Goal: Information Seeking & Learning: Get advice/opinions

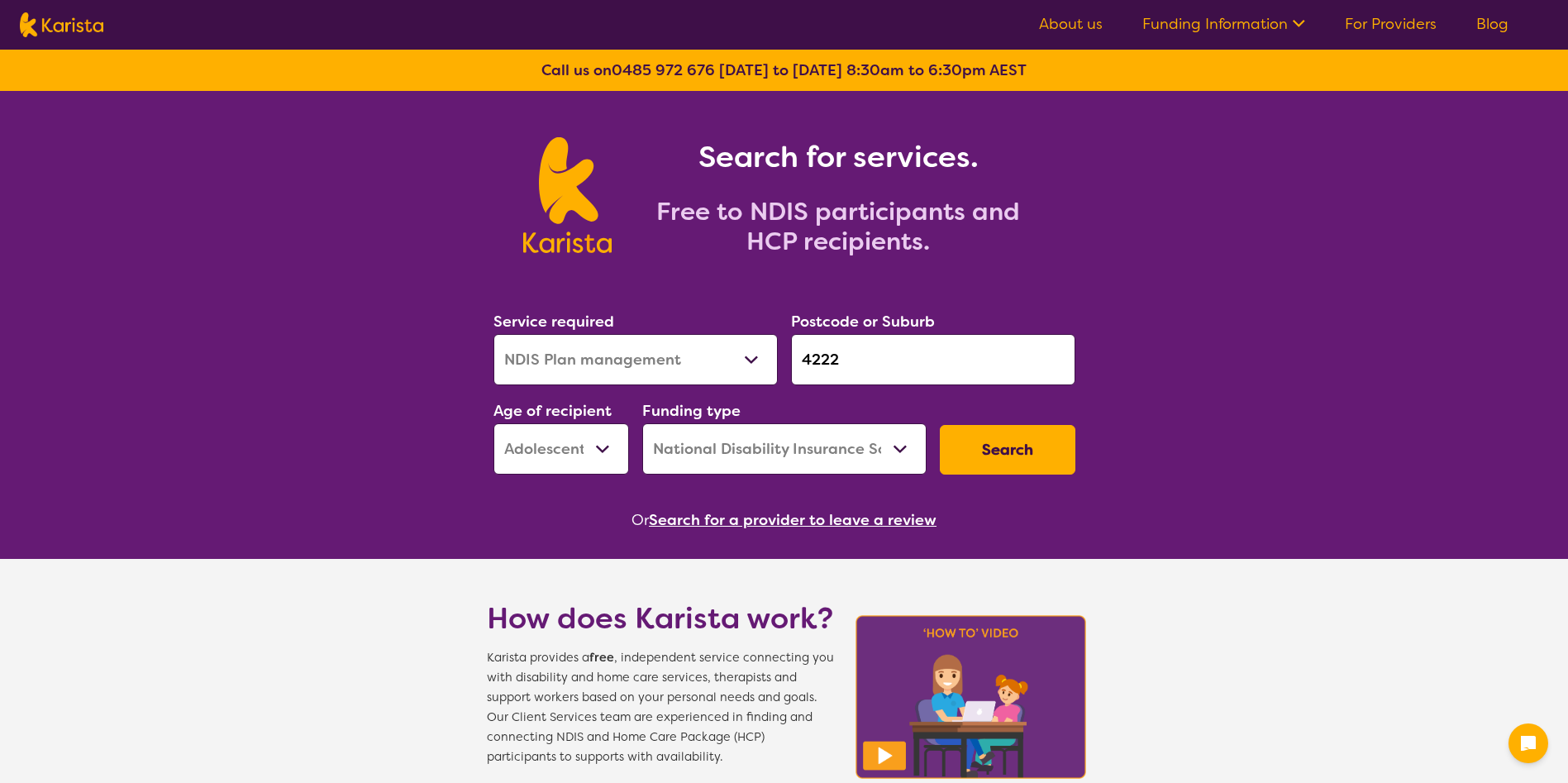
select select "NDIS Plan management"
select select "AS"
select select "NDIS"
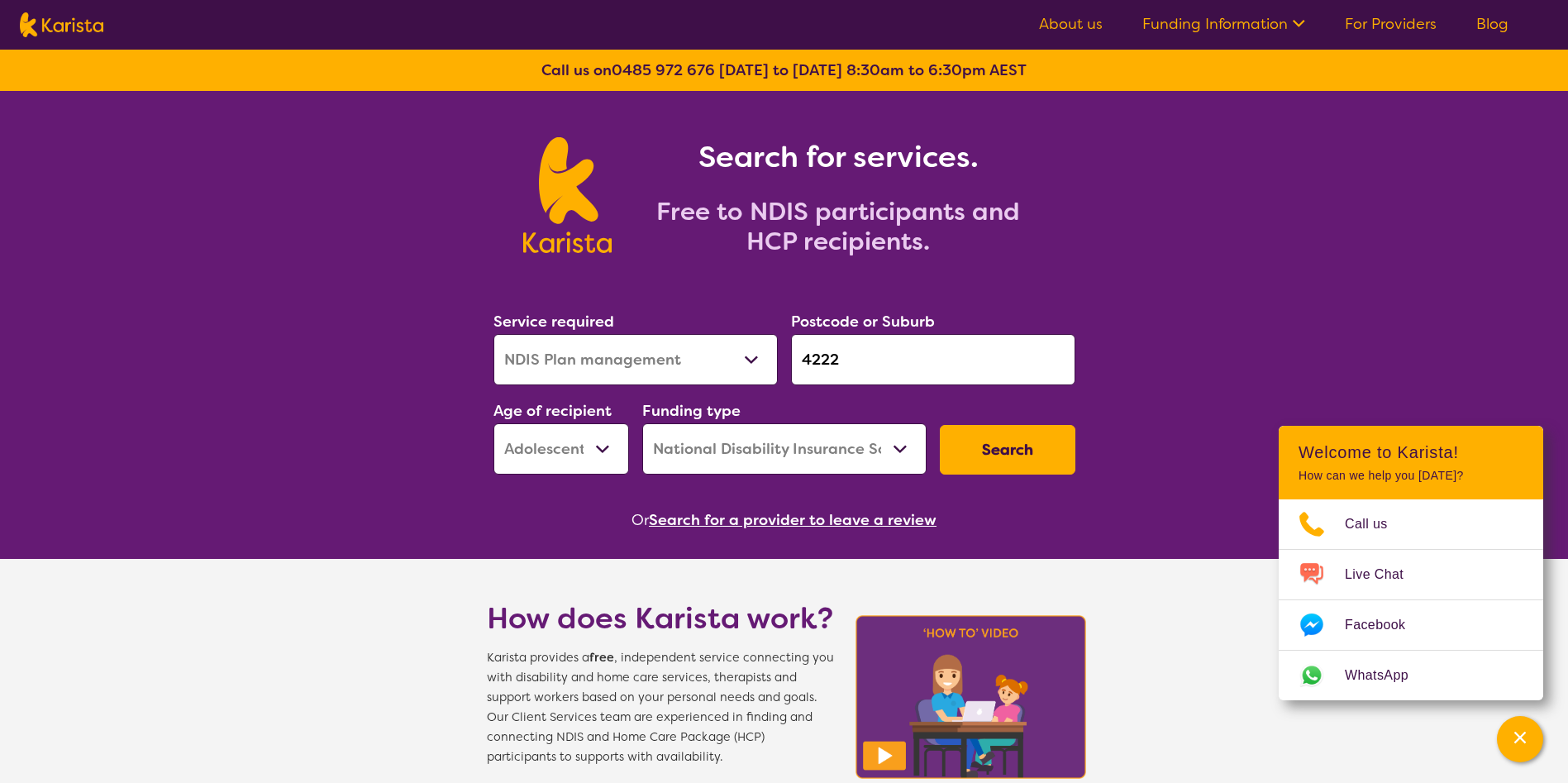
click at [1014, 458] on button "Search" at bounding box center [1008, 449] width 136 height 50
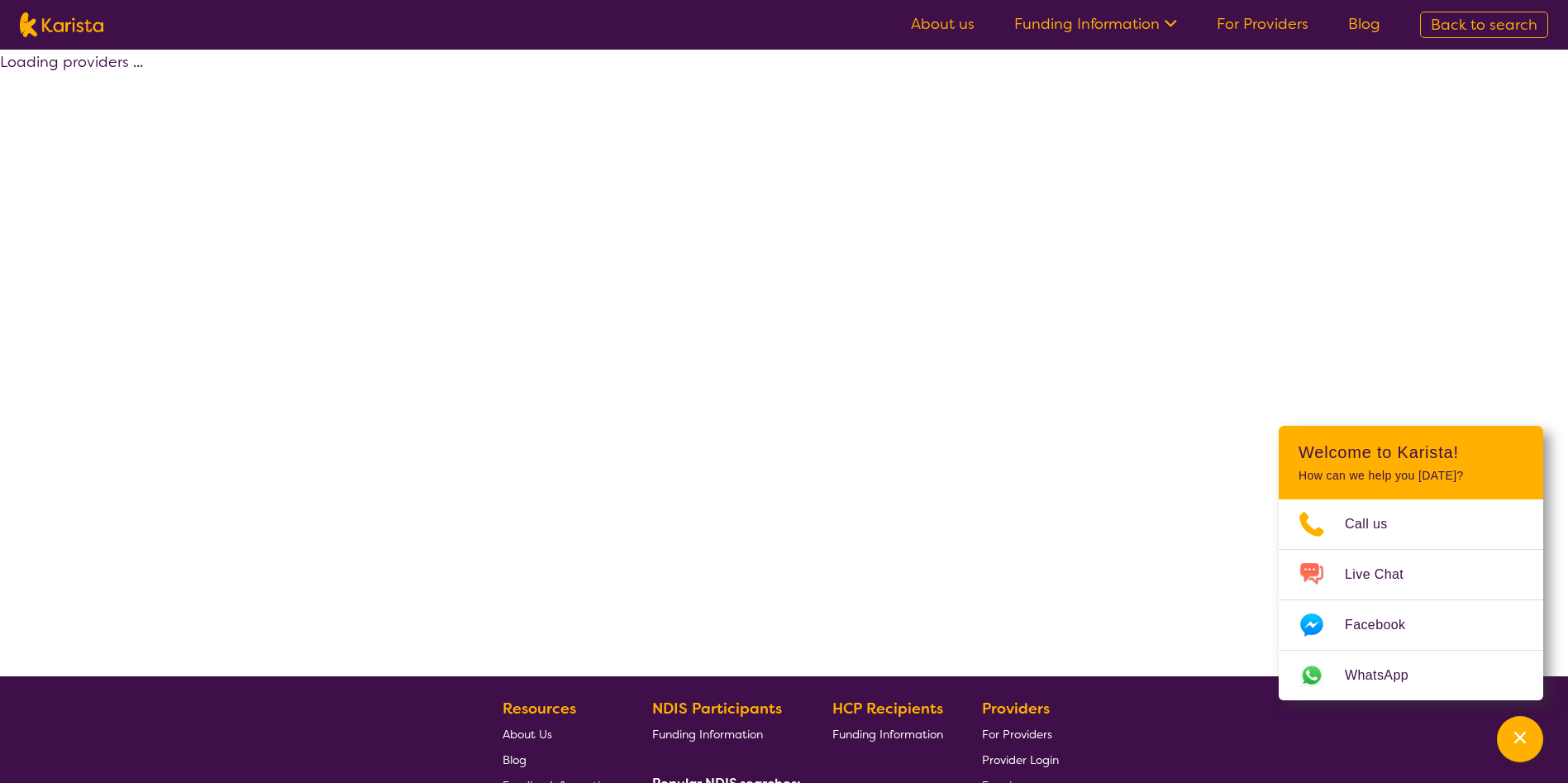
select select "by_score"
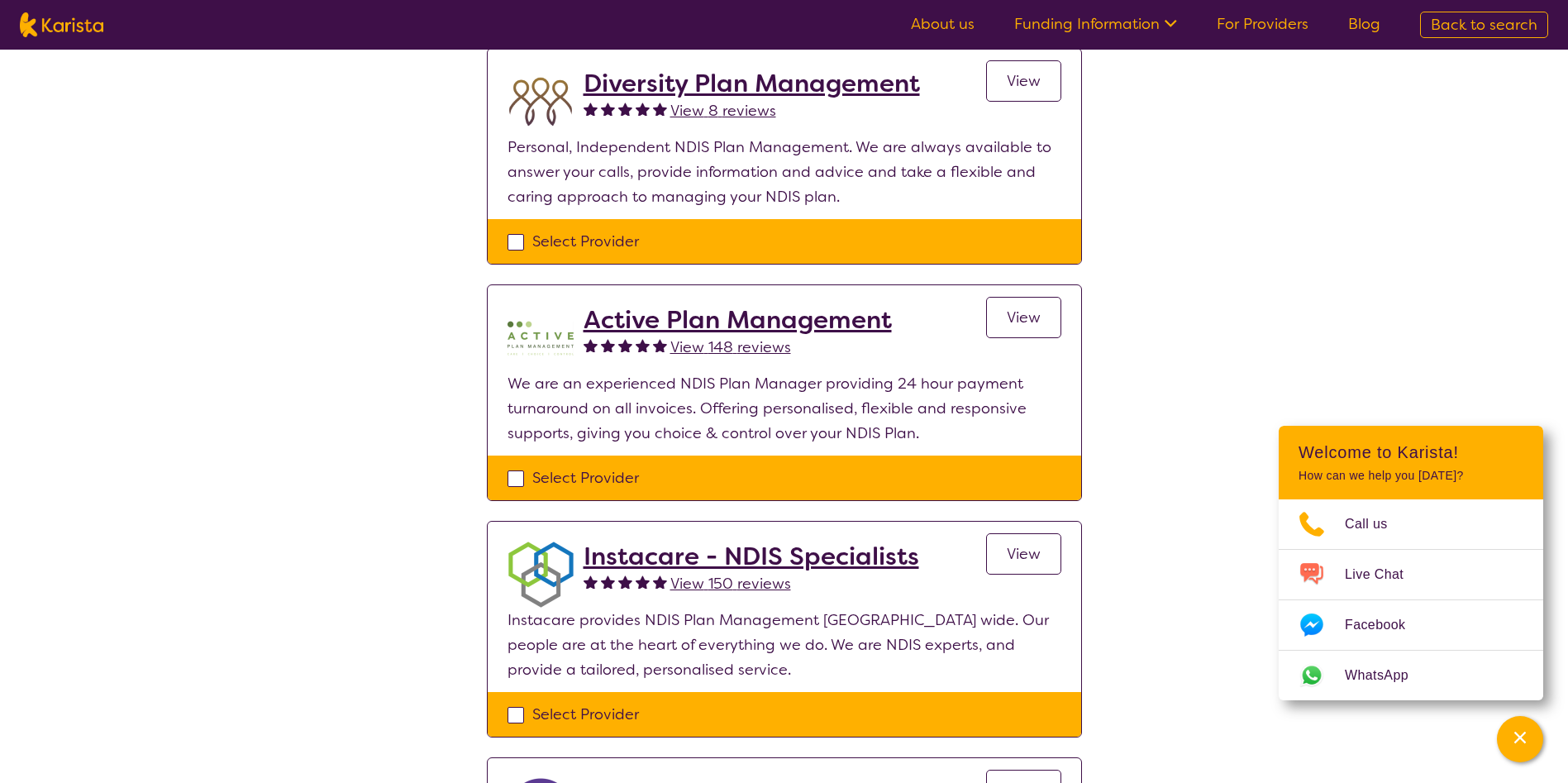
scroll to position [620, 0]
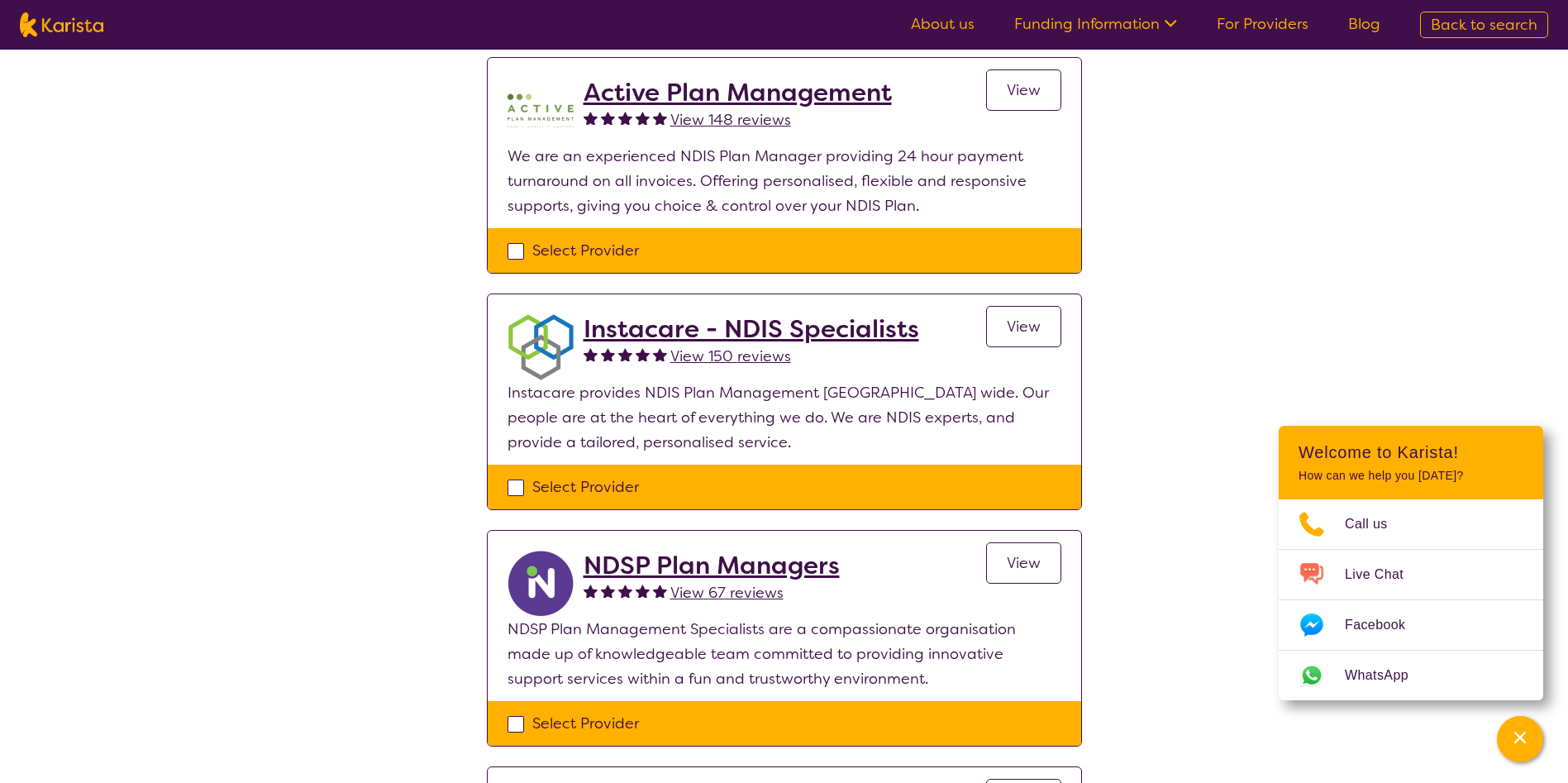
click at [756, 349] on span "View 150 reviews" at bounding box center [731, 357] width 121 height 20
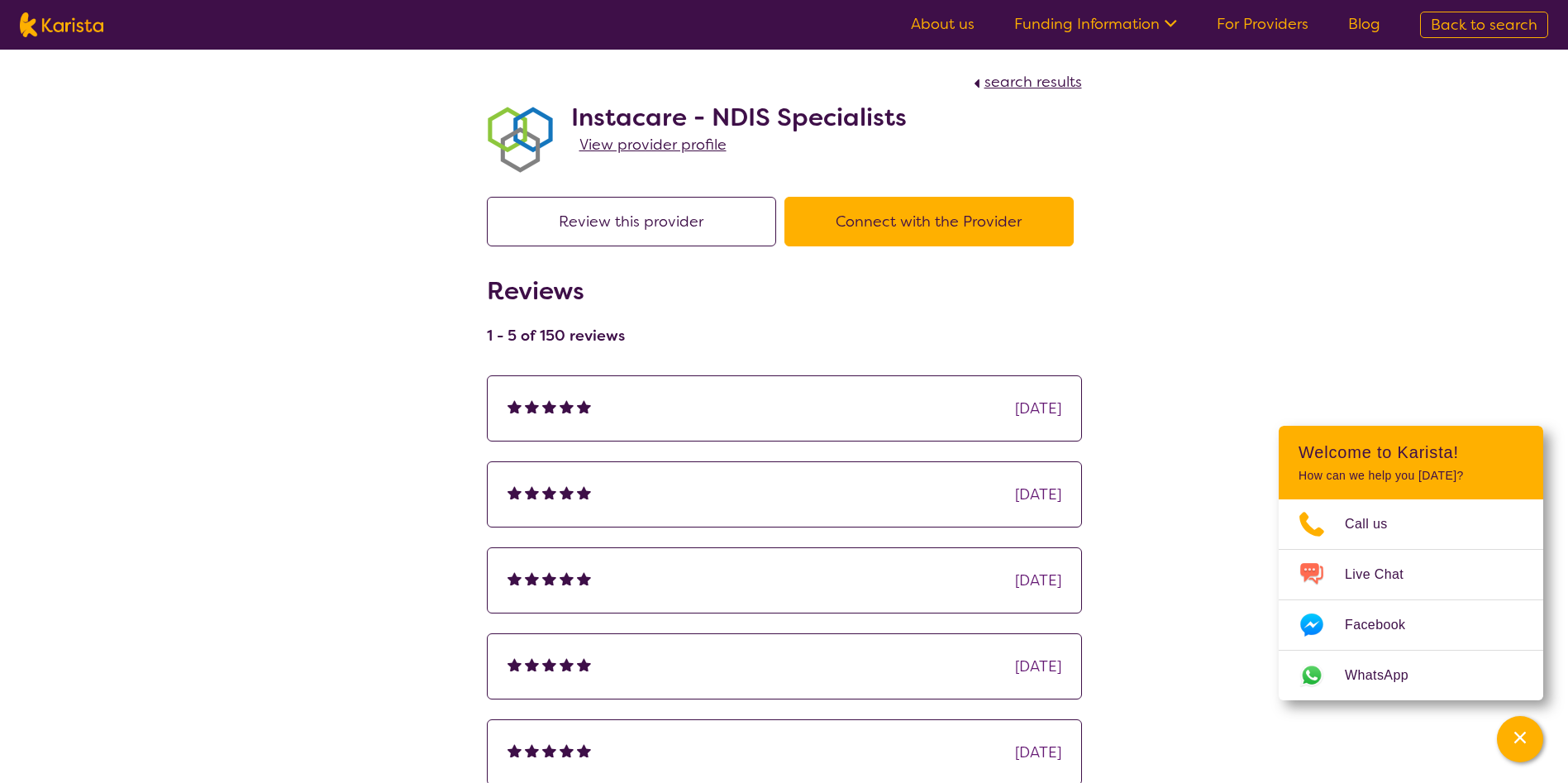
click at [1275, 247] on div "search results Instacare - NDIS Specialists View provider profile Review this p…" at bounding box center [784, 459] width 1568 height 820
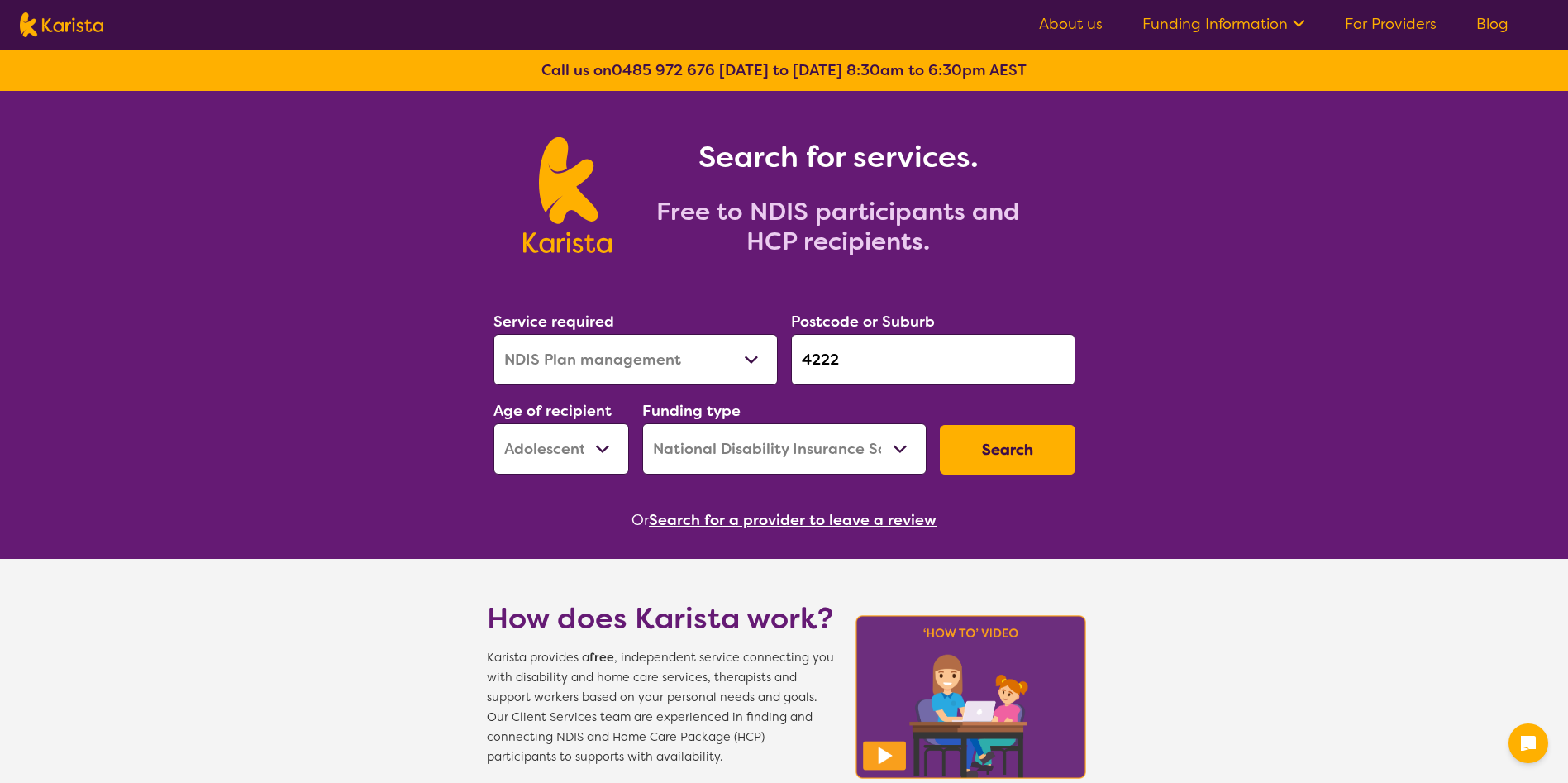
select select "NDIS Plan management"
select select "AS"
select select "NDIS"
click at [1044, 461] on button "Search" at bounding box center [1008, 449] width 136 height 50
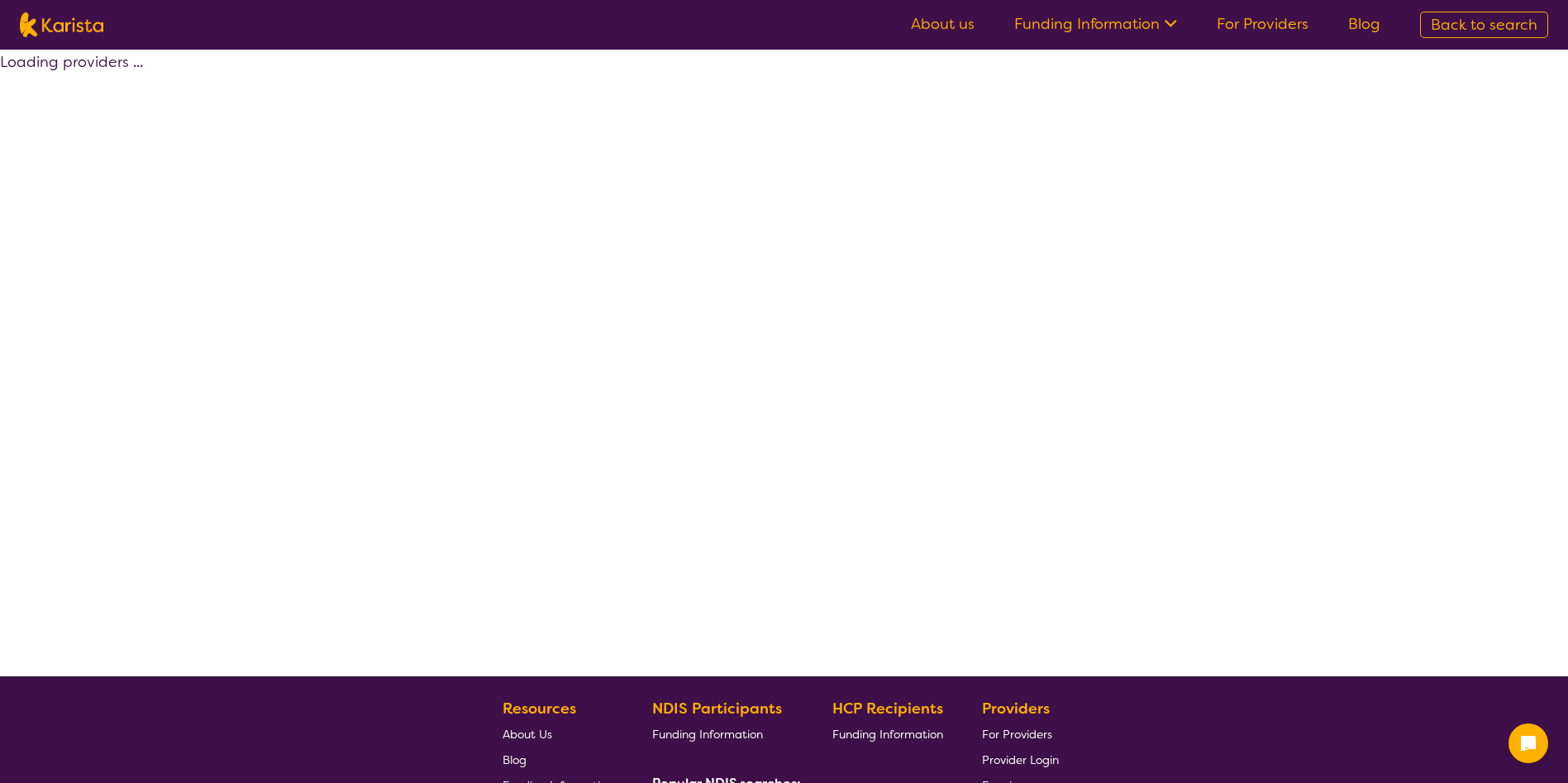
select select "by_score"
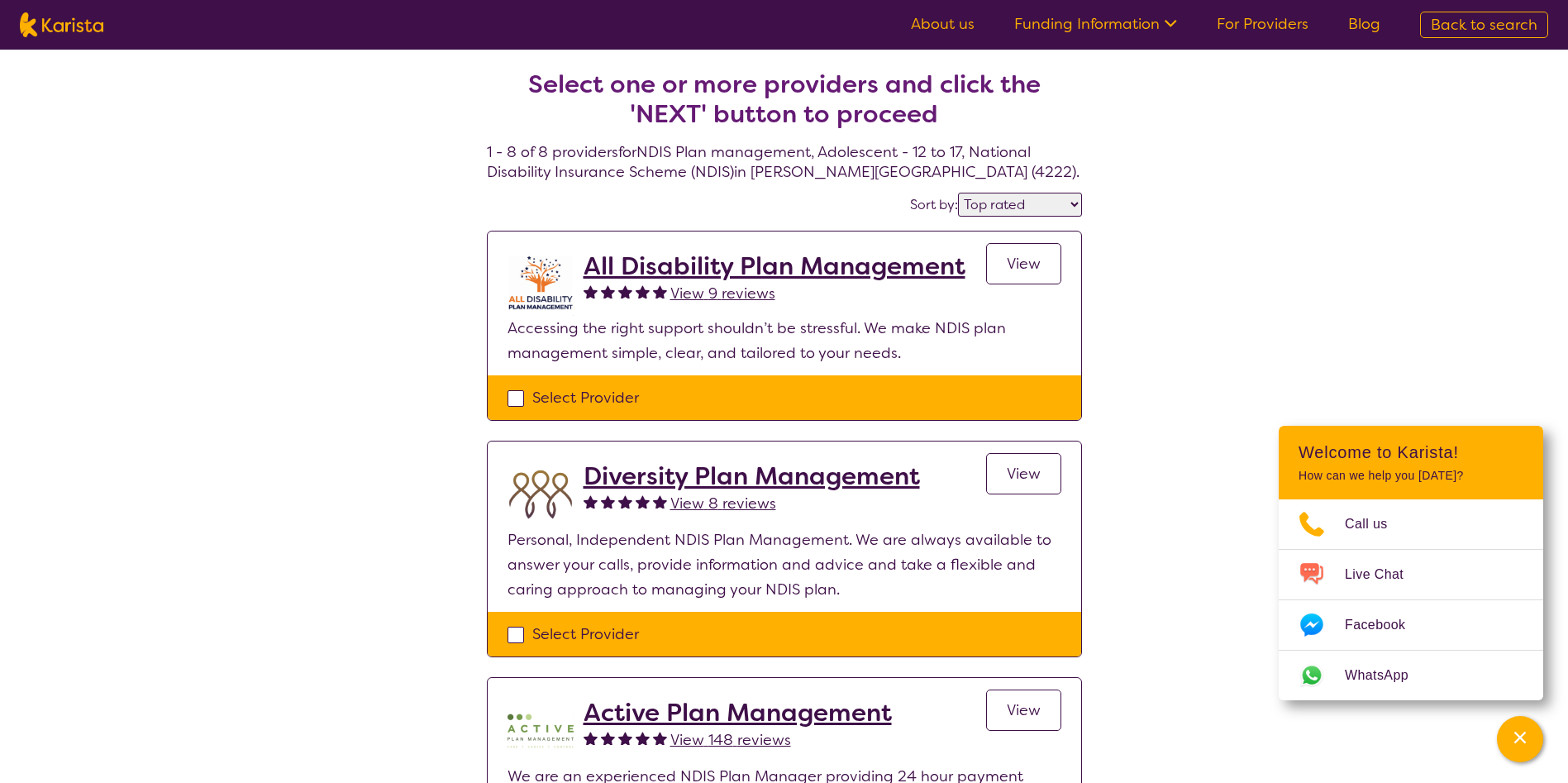
click at [1019, 257] on span "View" at bounding box center [1023, 264] width 34 height 20
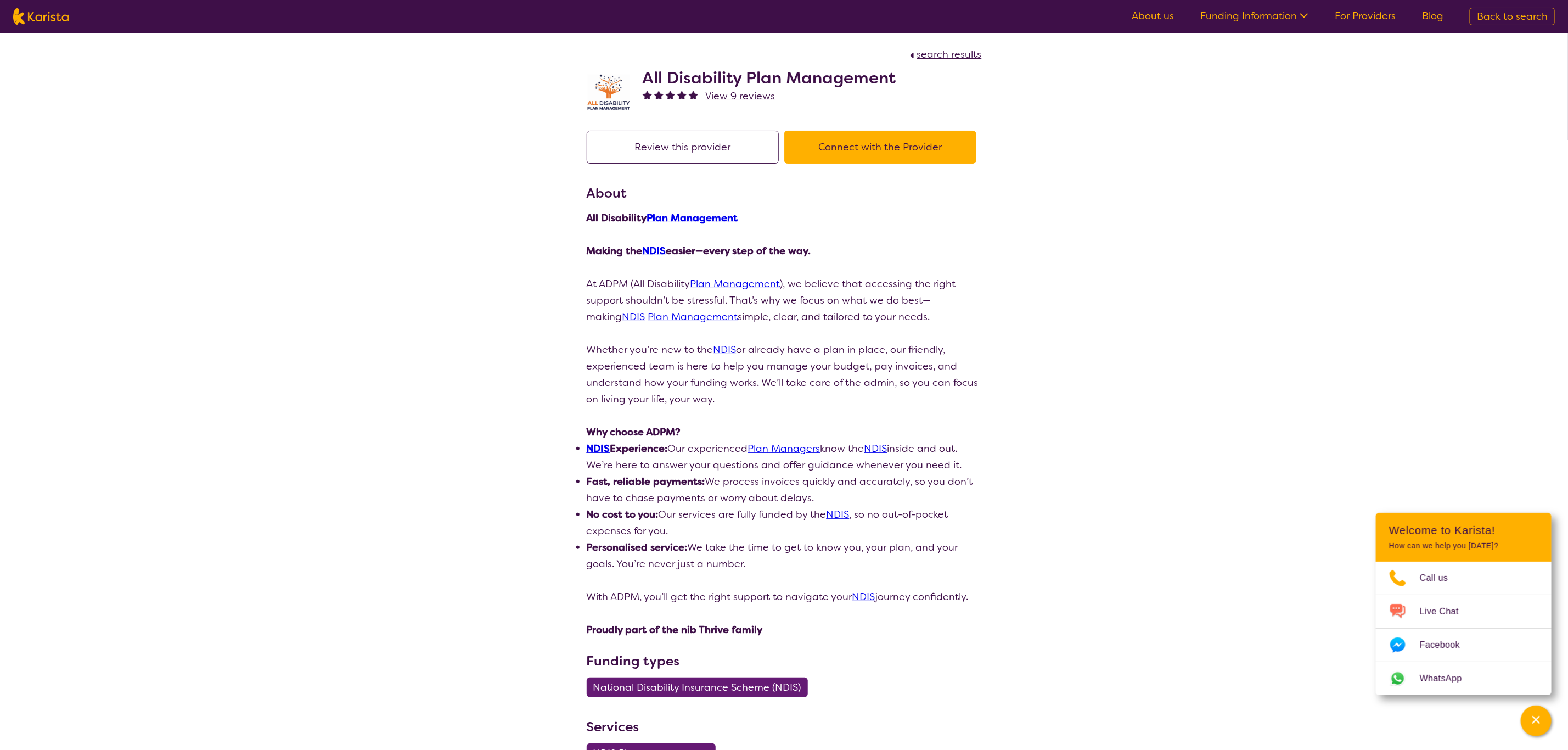
click at [939, 50] on span "search results" at bounding box center [950, 54] width 65 height 13
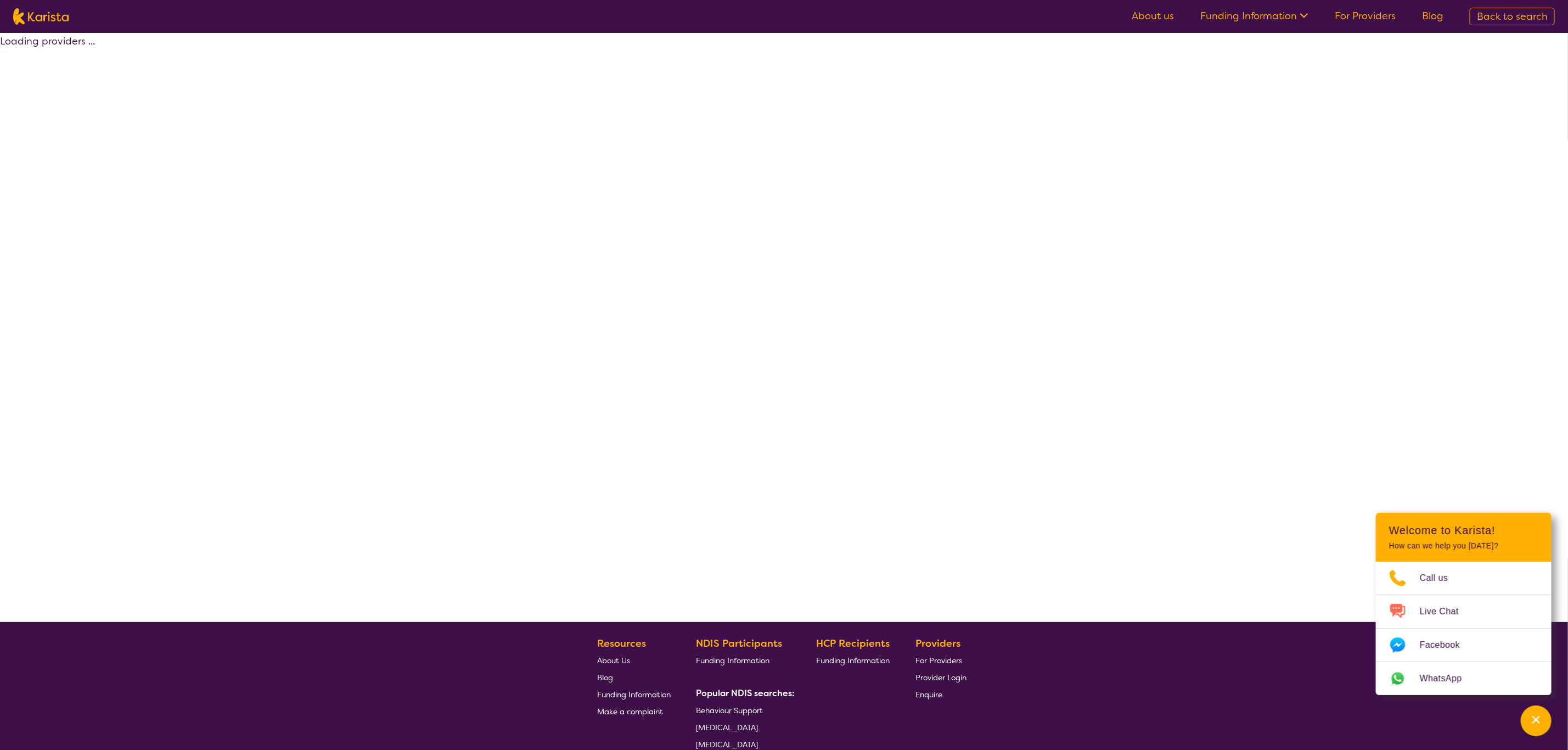
select select "by_score"
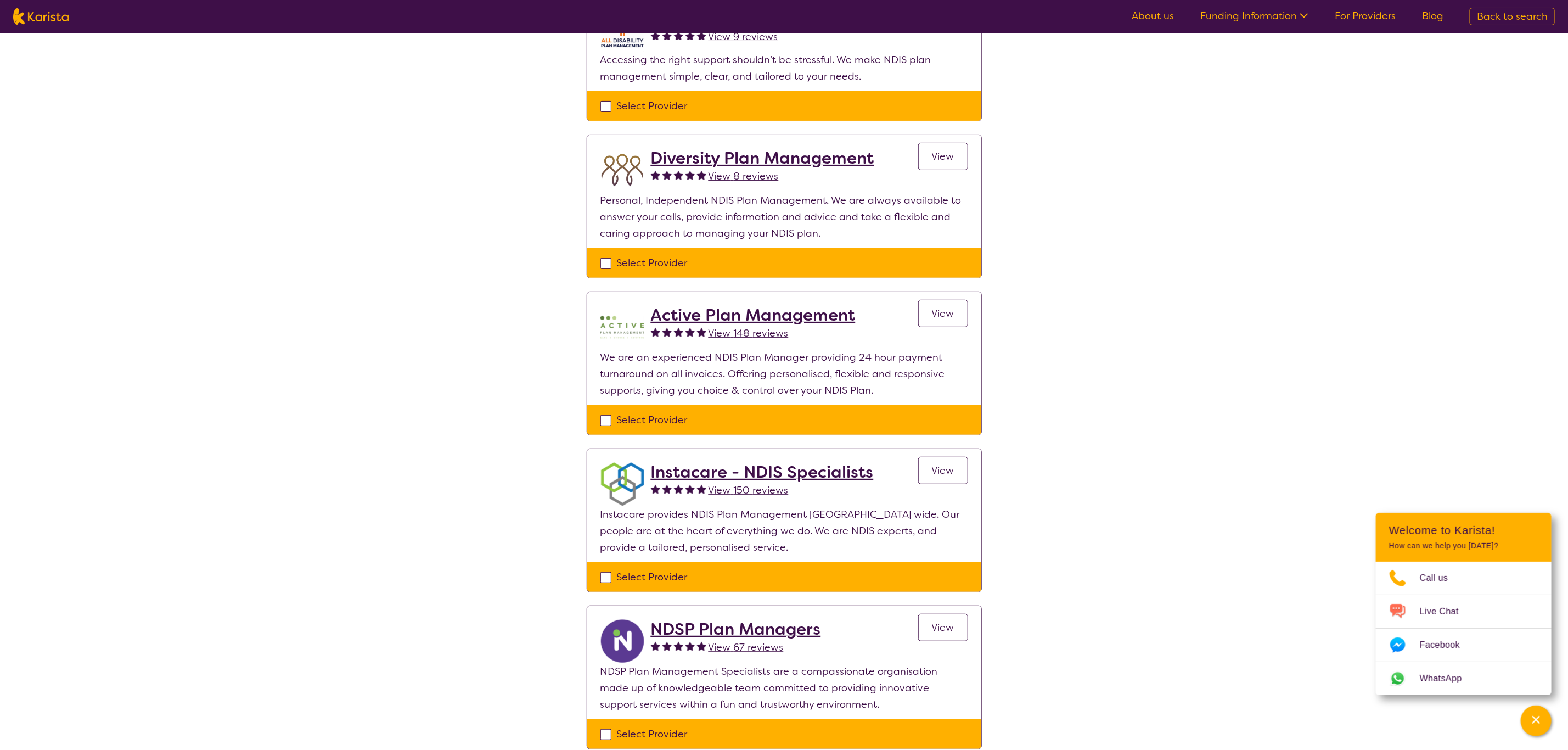
scroll to position [164, 0]
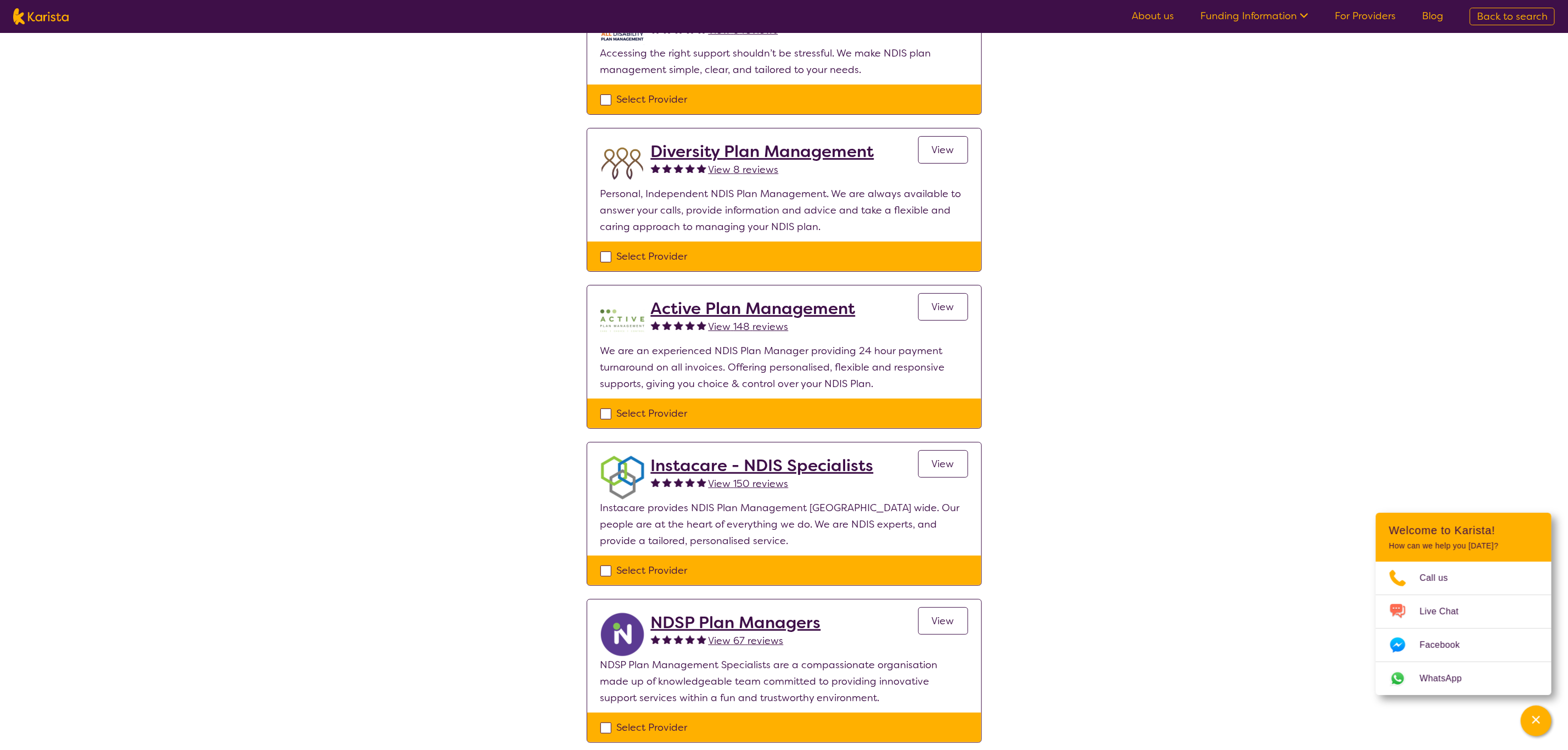
click at [752, 479] on span "View 150 reviews" at bounding box center [749, 484] width 80 height 13
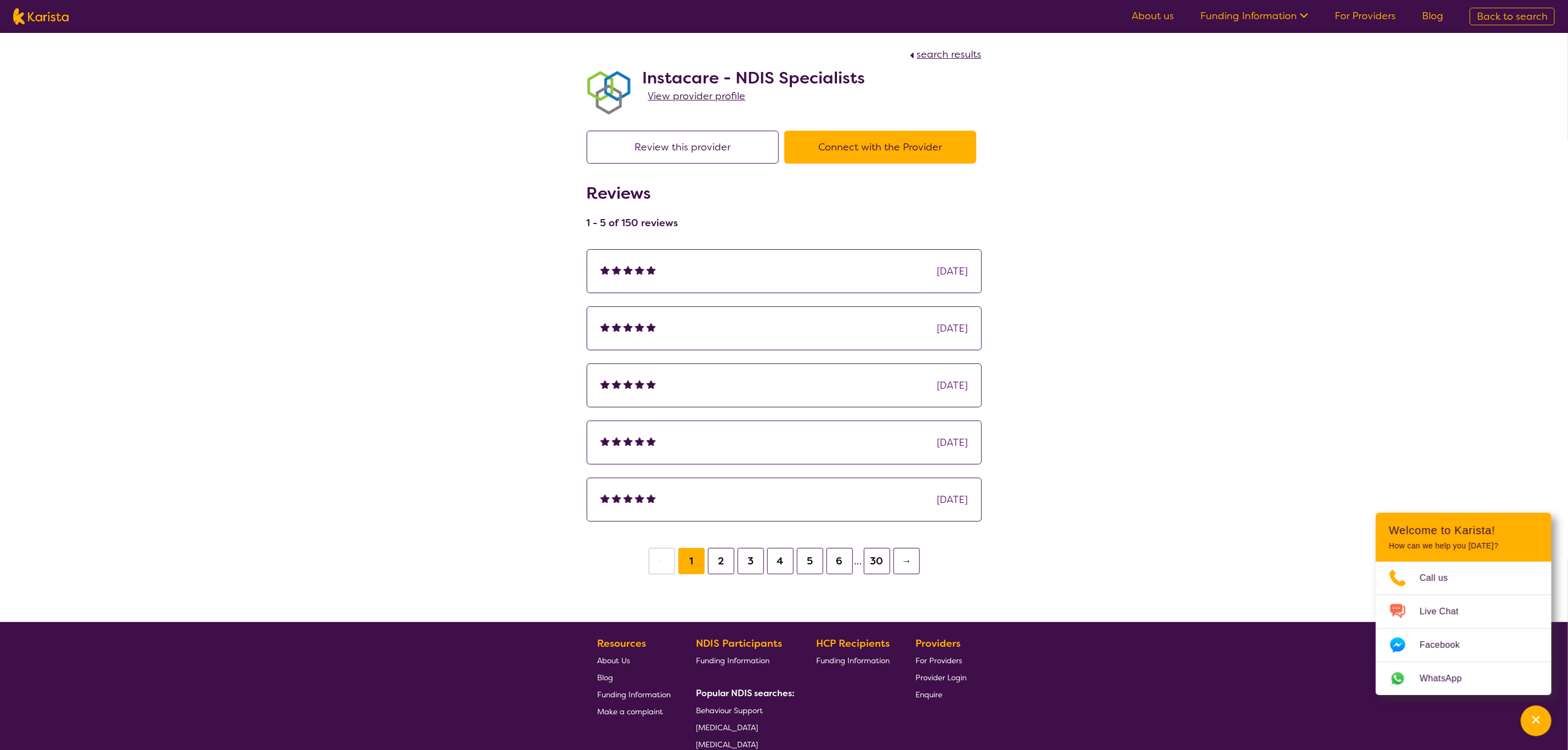
click at [720, 93] on span "View provider profile" at bounding box center [697, 96] width 97 height 13
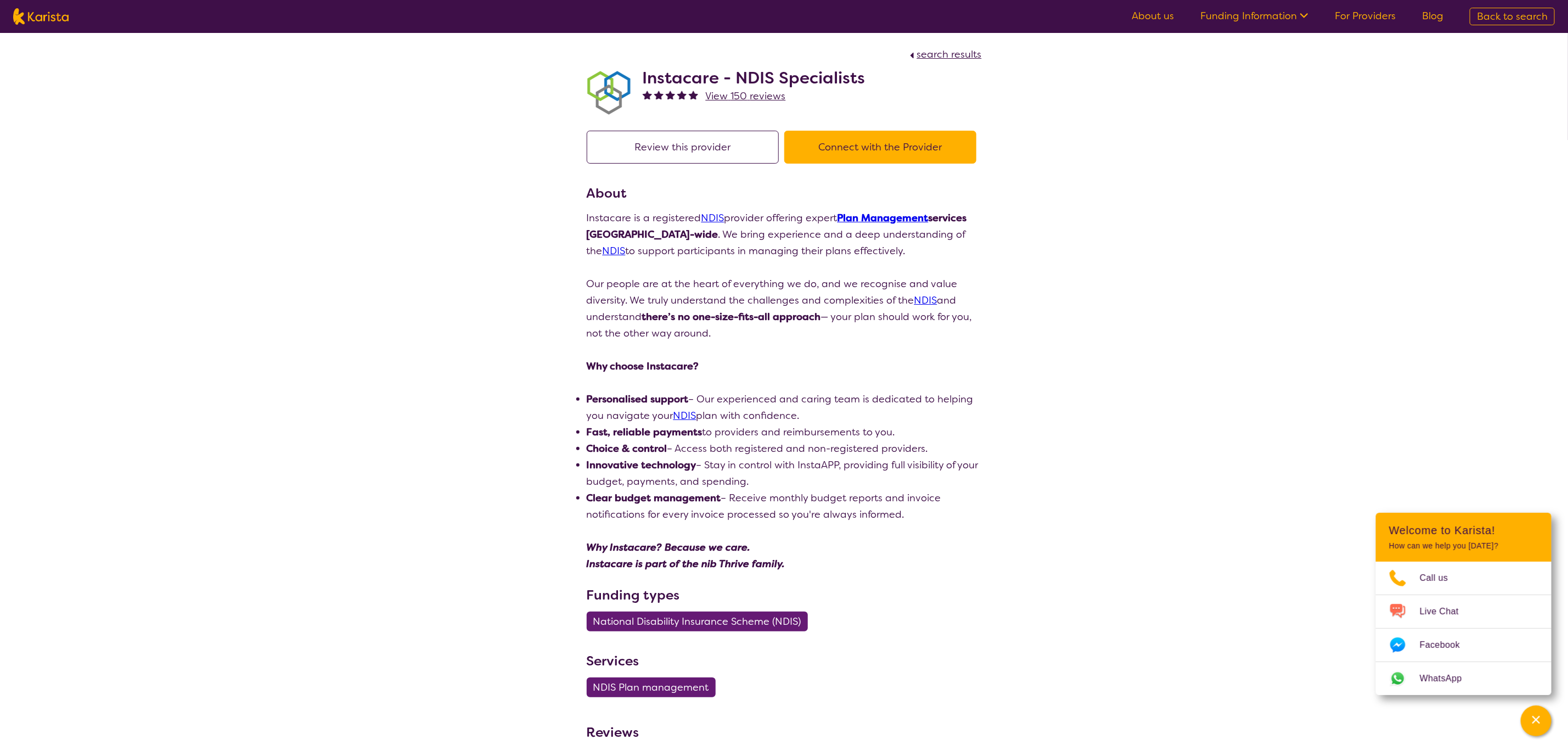
click at [948, 48] on span "search results" at bounding box center [950, 54] width 65 height 13
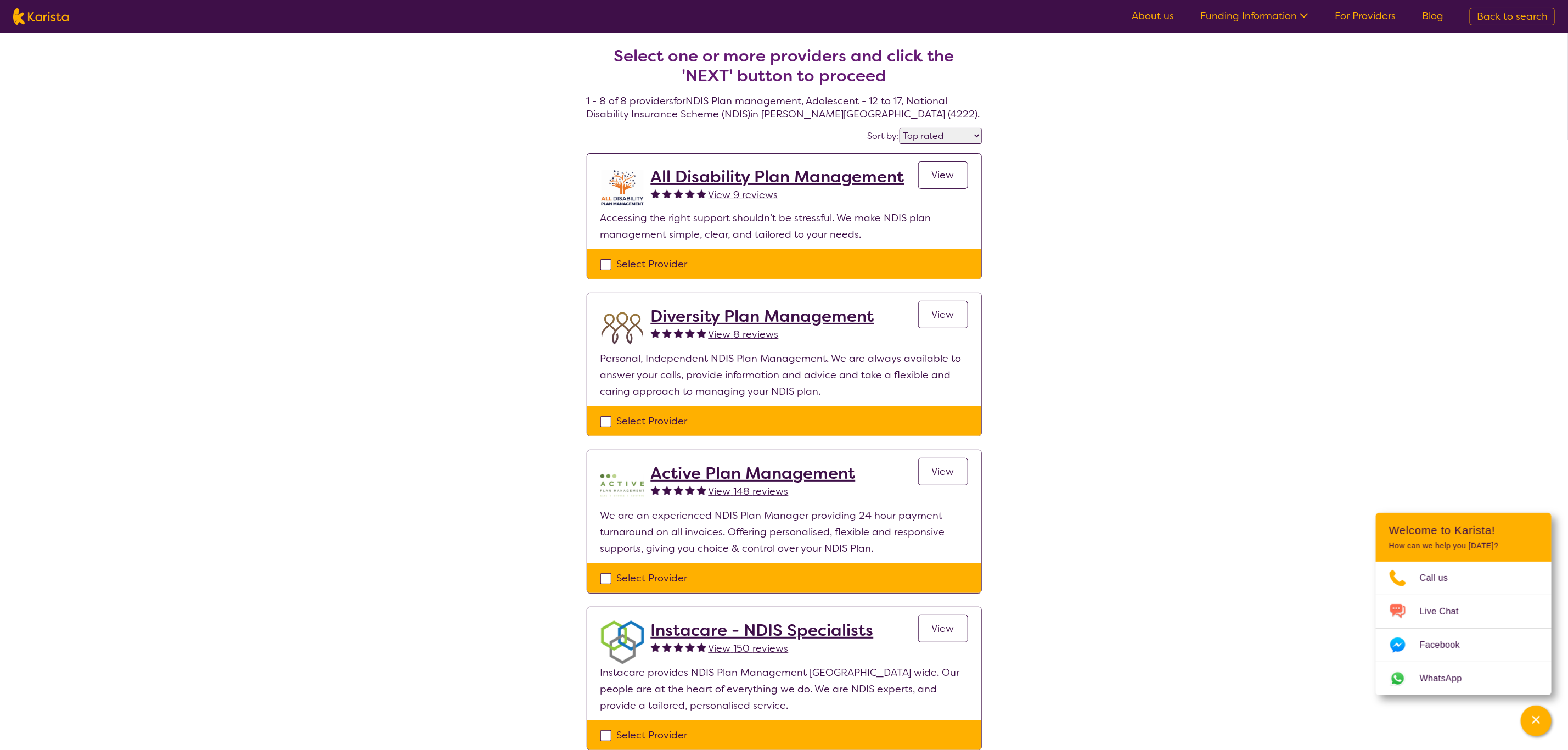
click at [948, 138] on select "Highly reviewed Top rated" at bounding box center [940, 136] width 82 height 16
select select "highly_reviewed"
click at [900, 128] on select "Highly reviewed Top rated" at bounding box center [940, 136] width 82 height 16
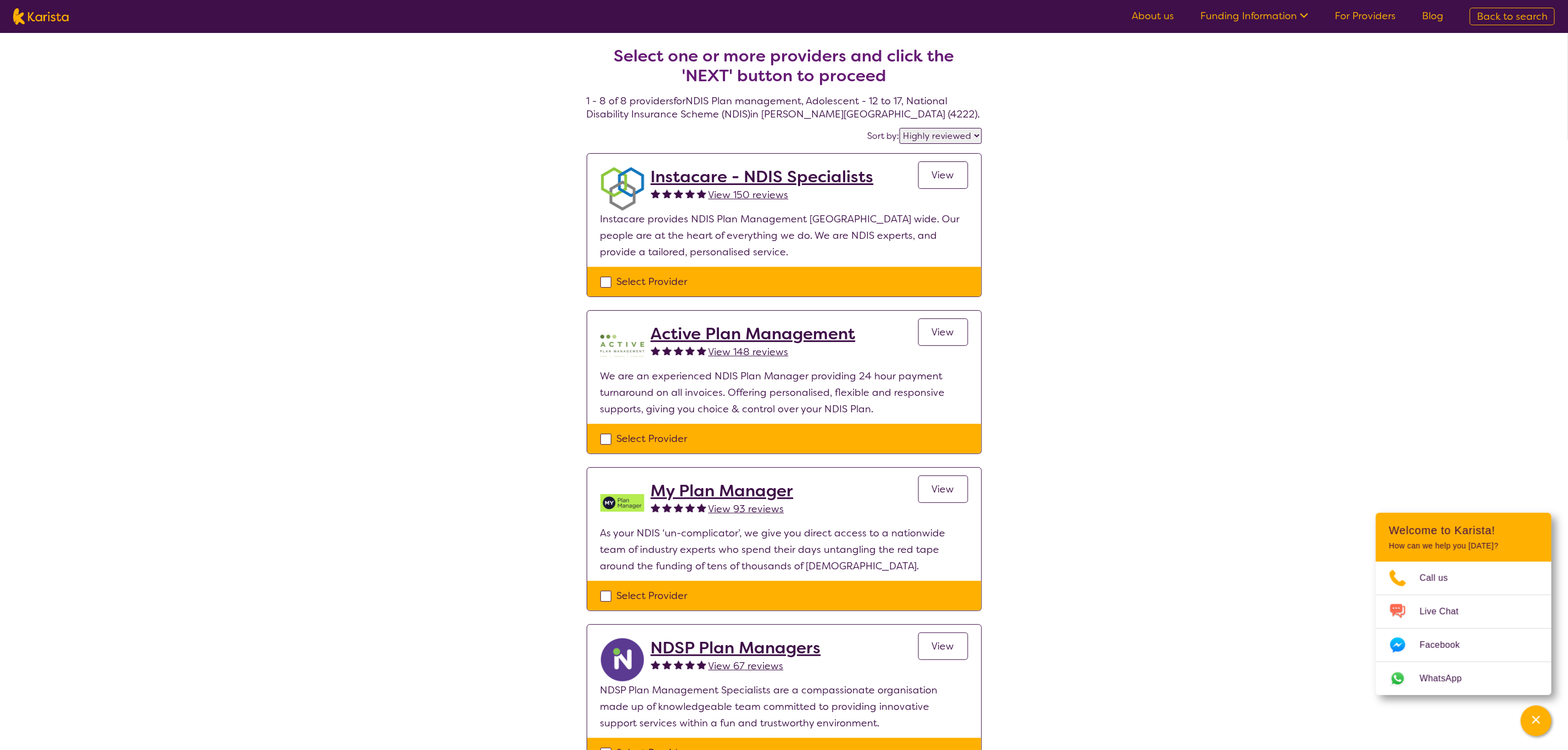
click at [749, 188] on span "View 150 reviews" at bounding box center [749, 195] width 80 height 13
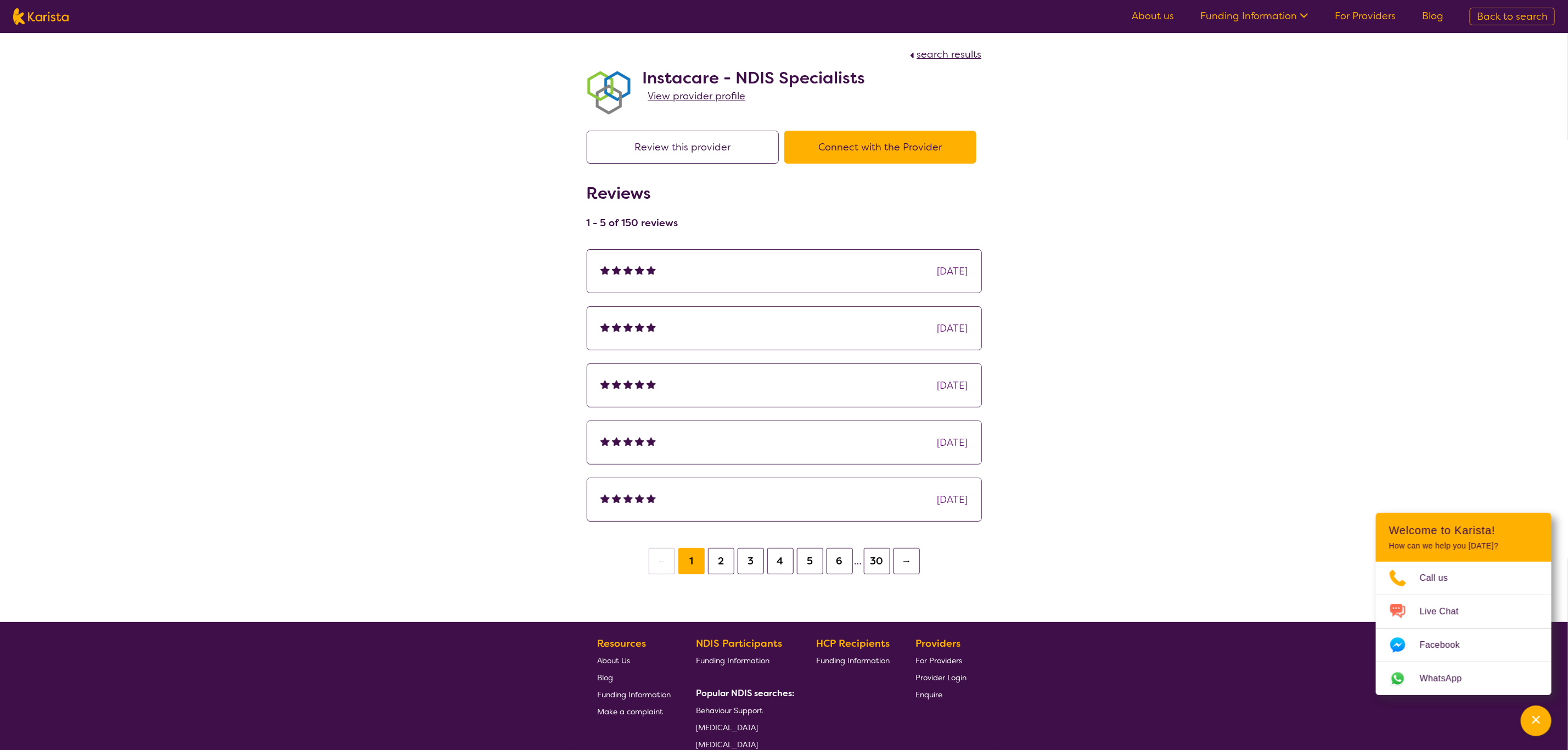
click at [751, 519] on button "3" at bounding box center [751, 561] width 26 height 26
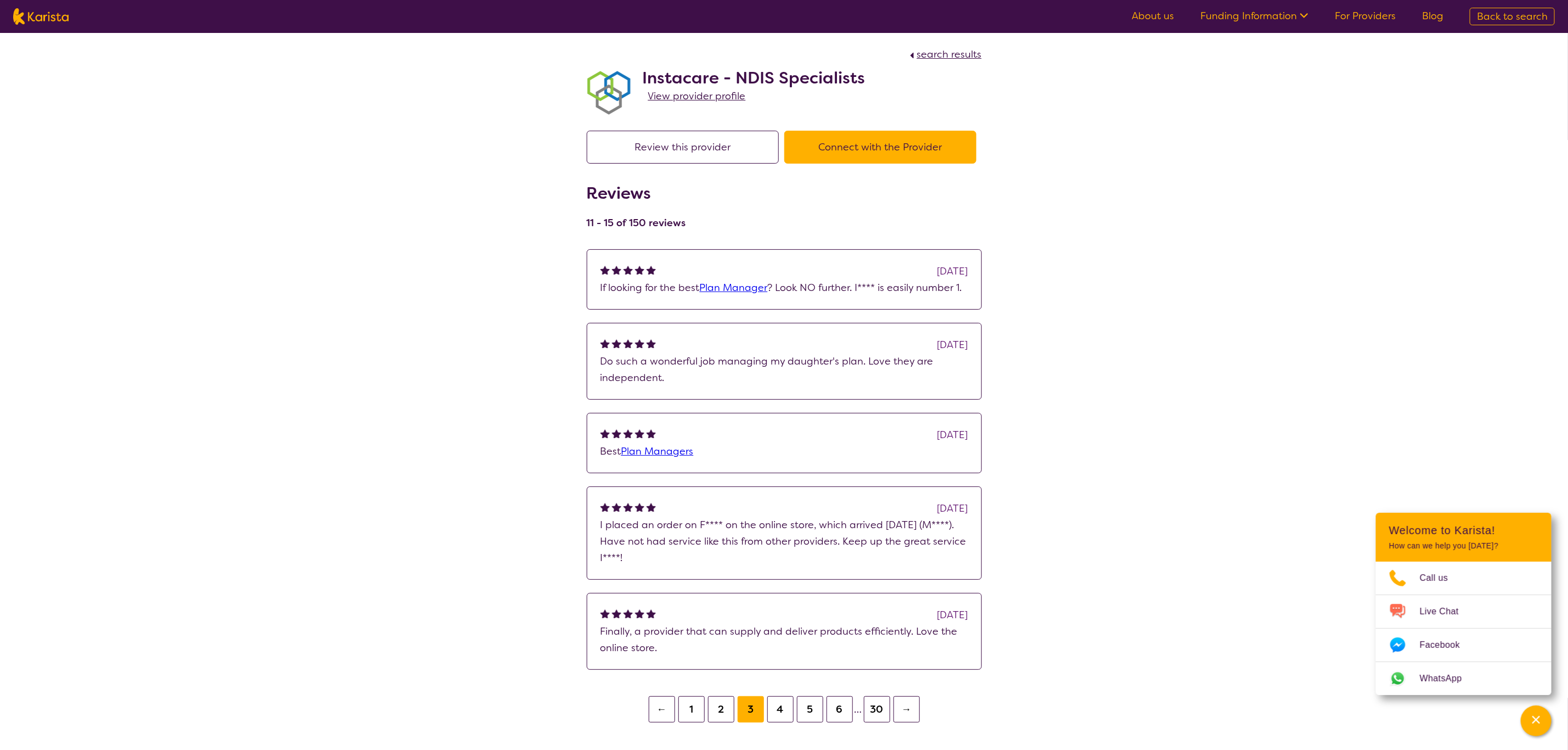
click at [781, 519] on button "4" at bounding box center [780, 709] width 26 height 26
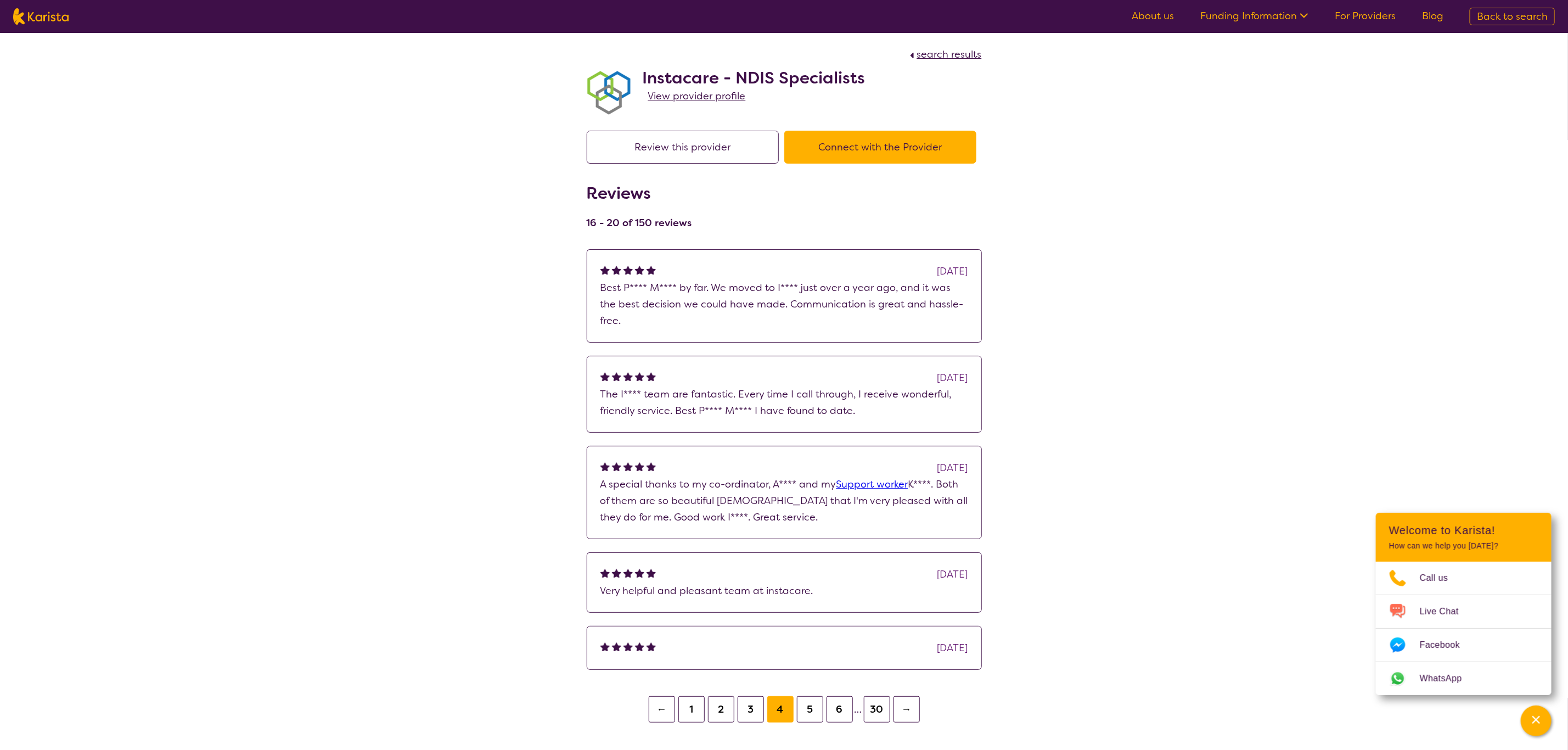
click at [807, 519] on button "5" at bounding box center [810, 709] width 26 height 26
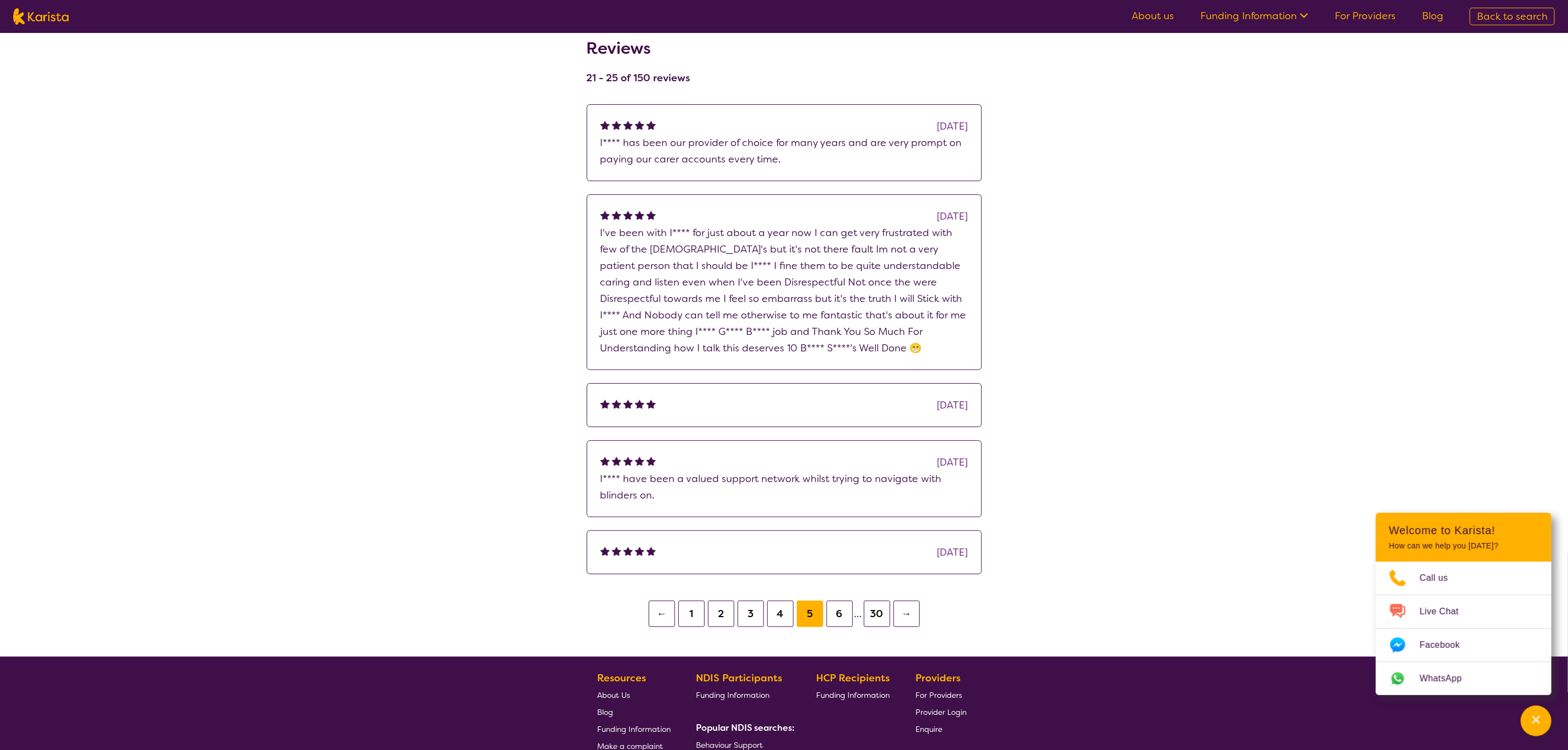
scroll to position [164, 0]
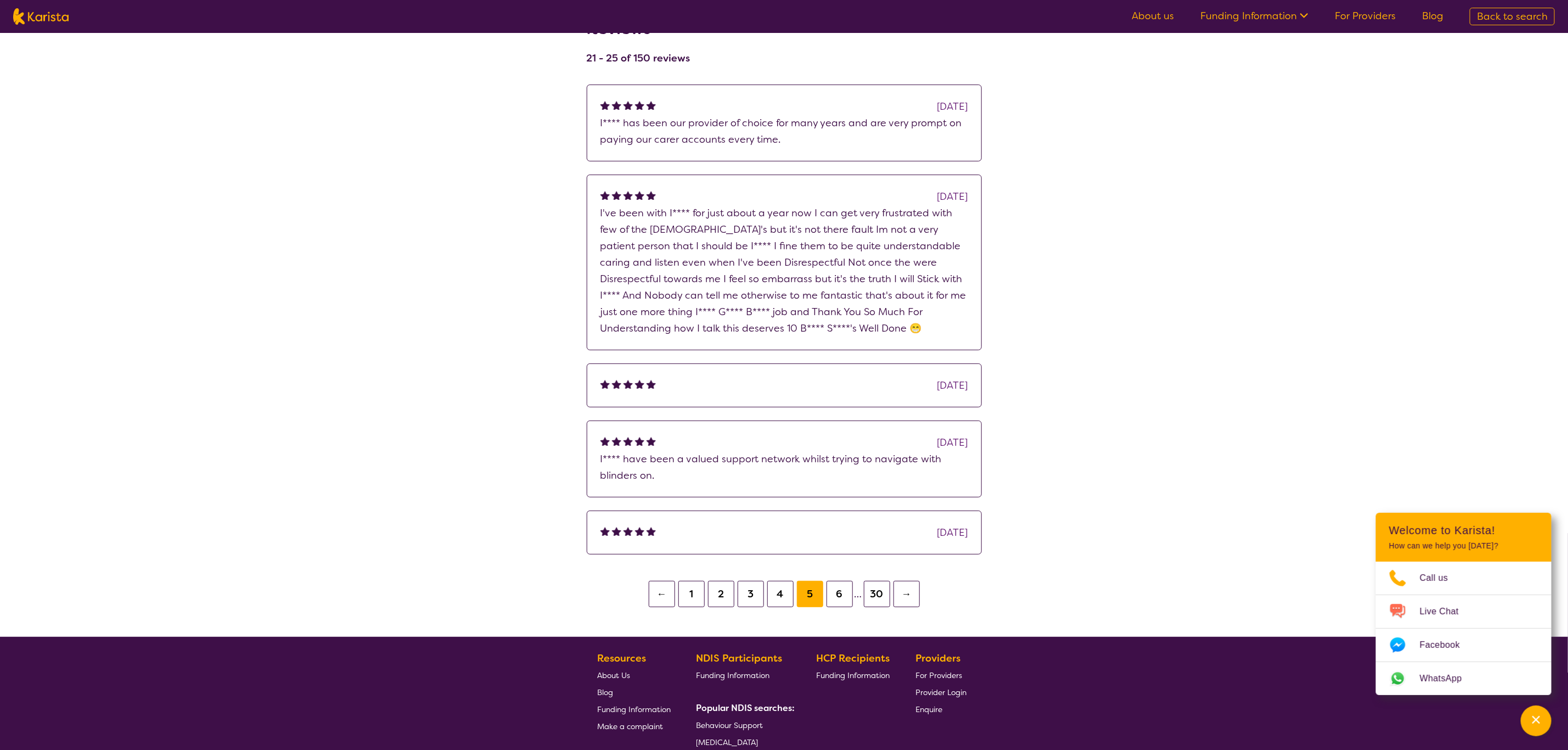
click at [843, 519] on button "6" at bounding box center [839, 594] width 26 height 26
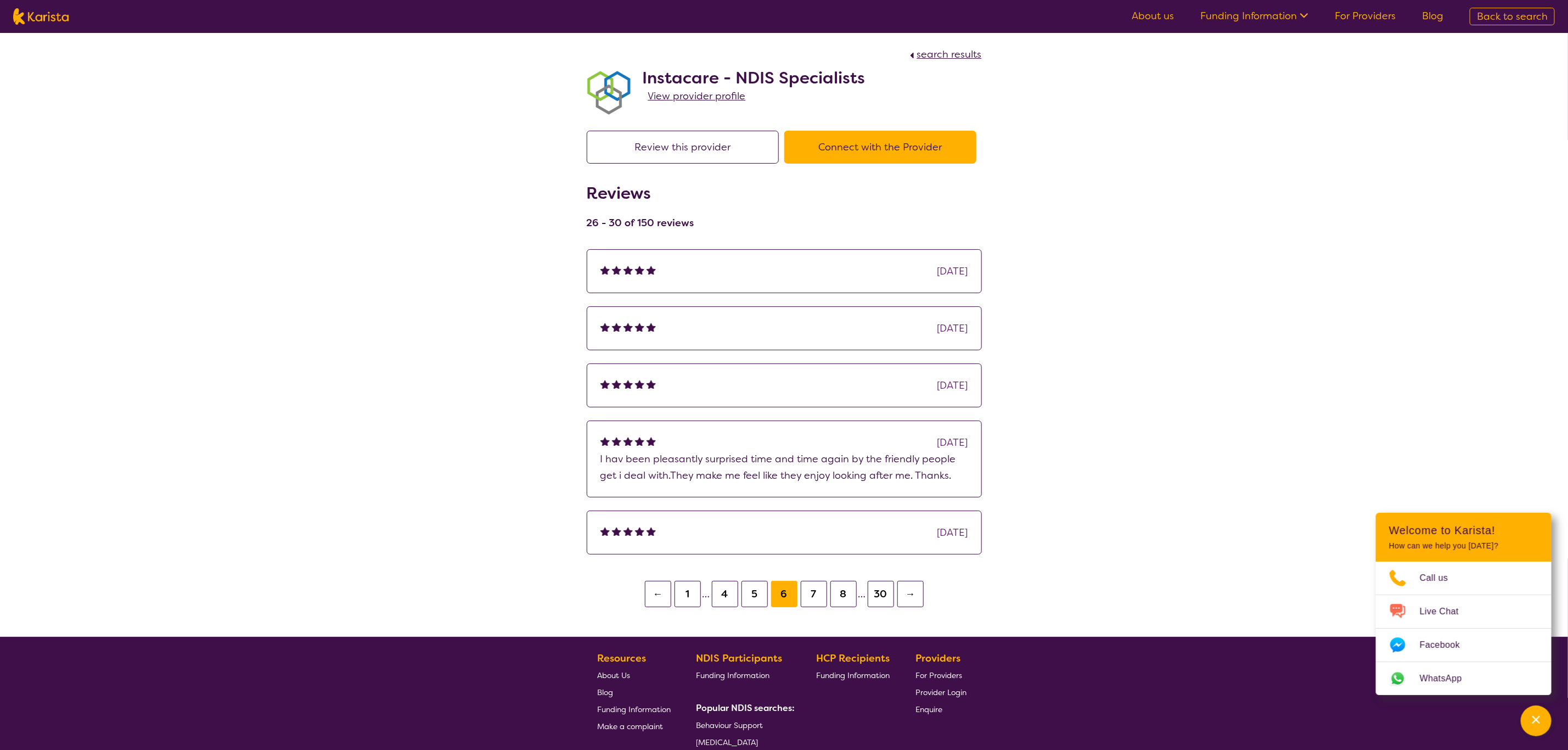
click at [906, 519] on button "→" at bounding box center [910, 594] width 26 height 26
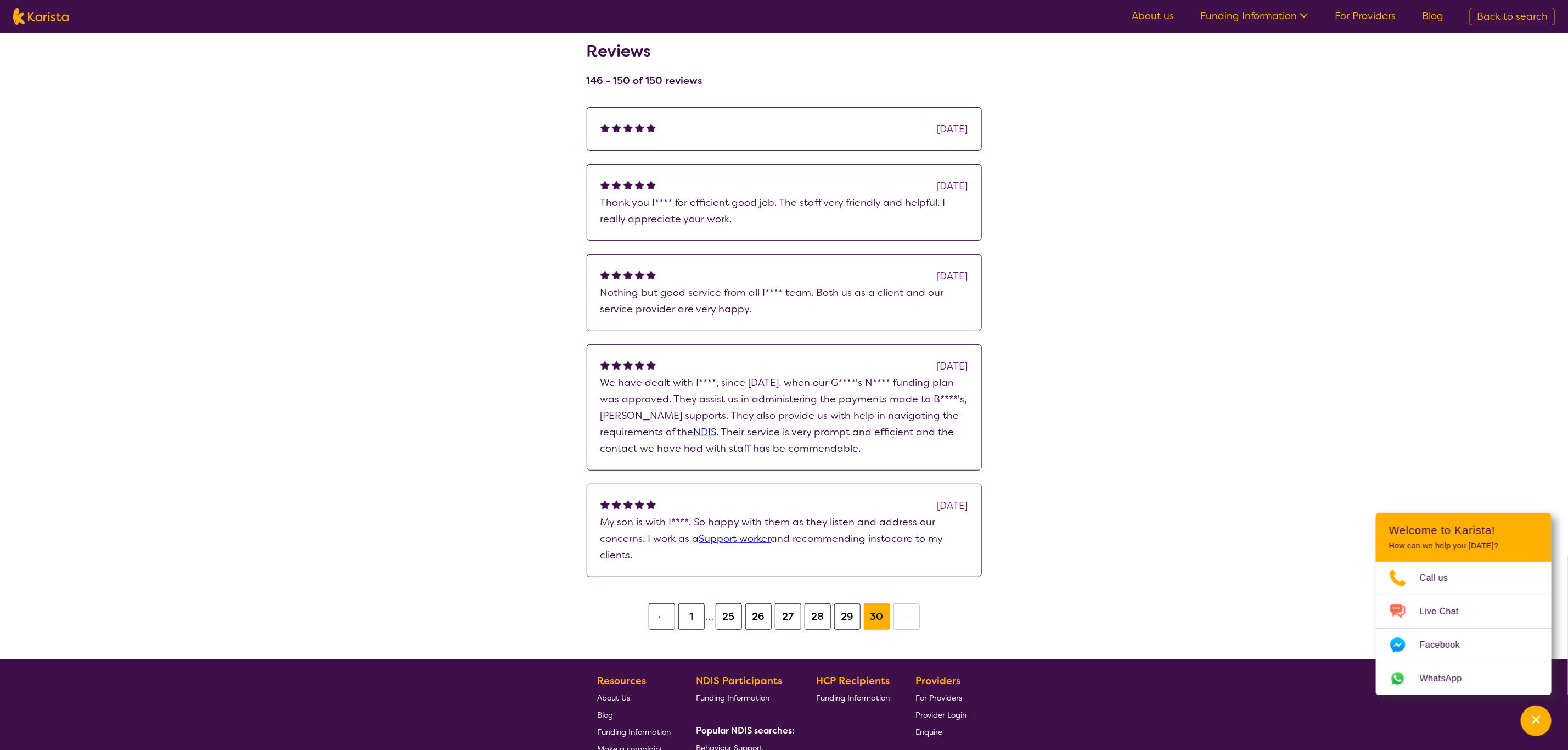
scroll to position [164, 0]
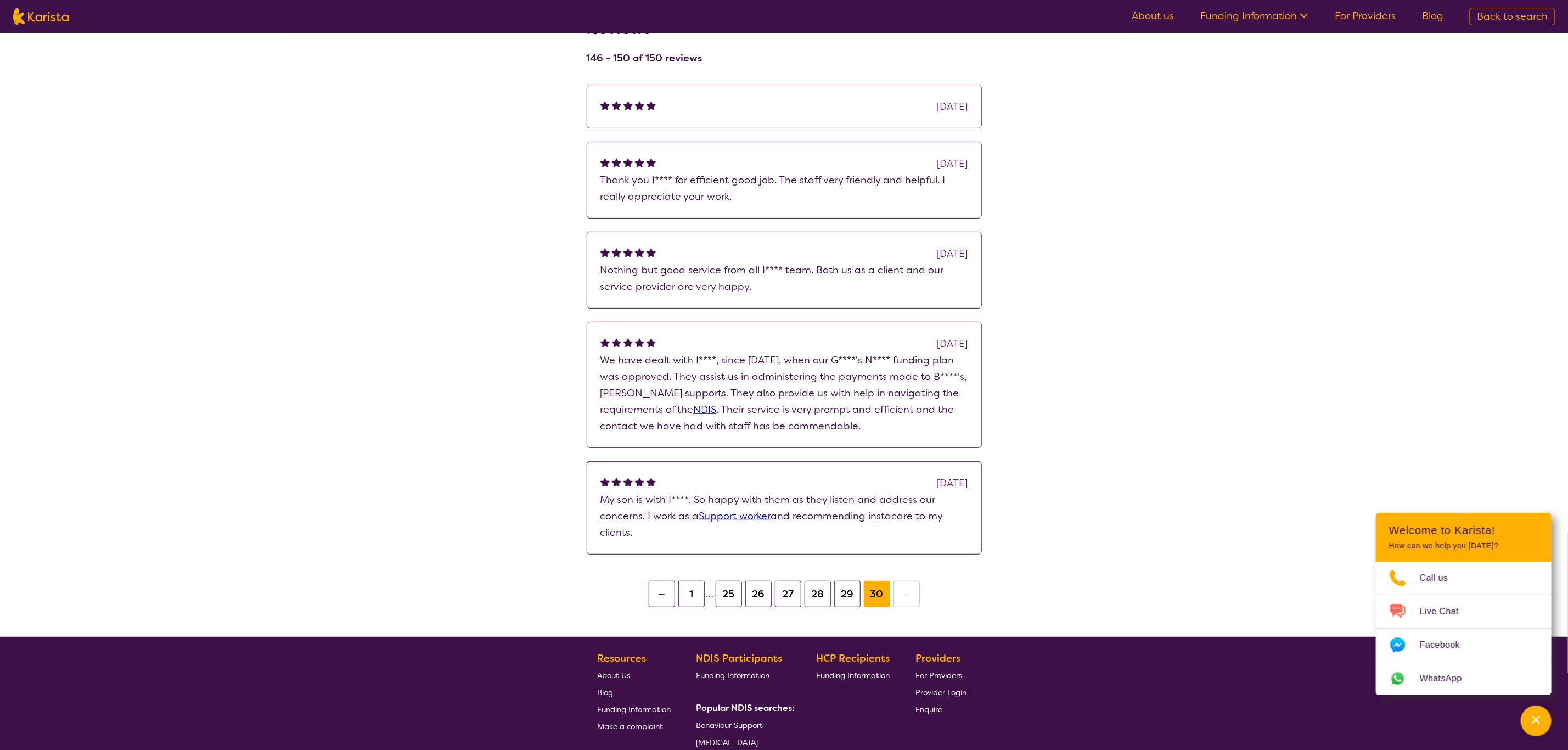
click at [786, 519] on button "27" at bounding box center [788, 594] width 26 height 26
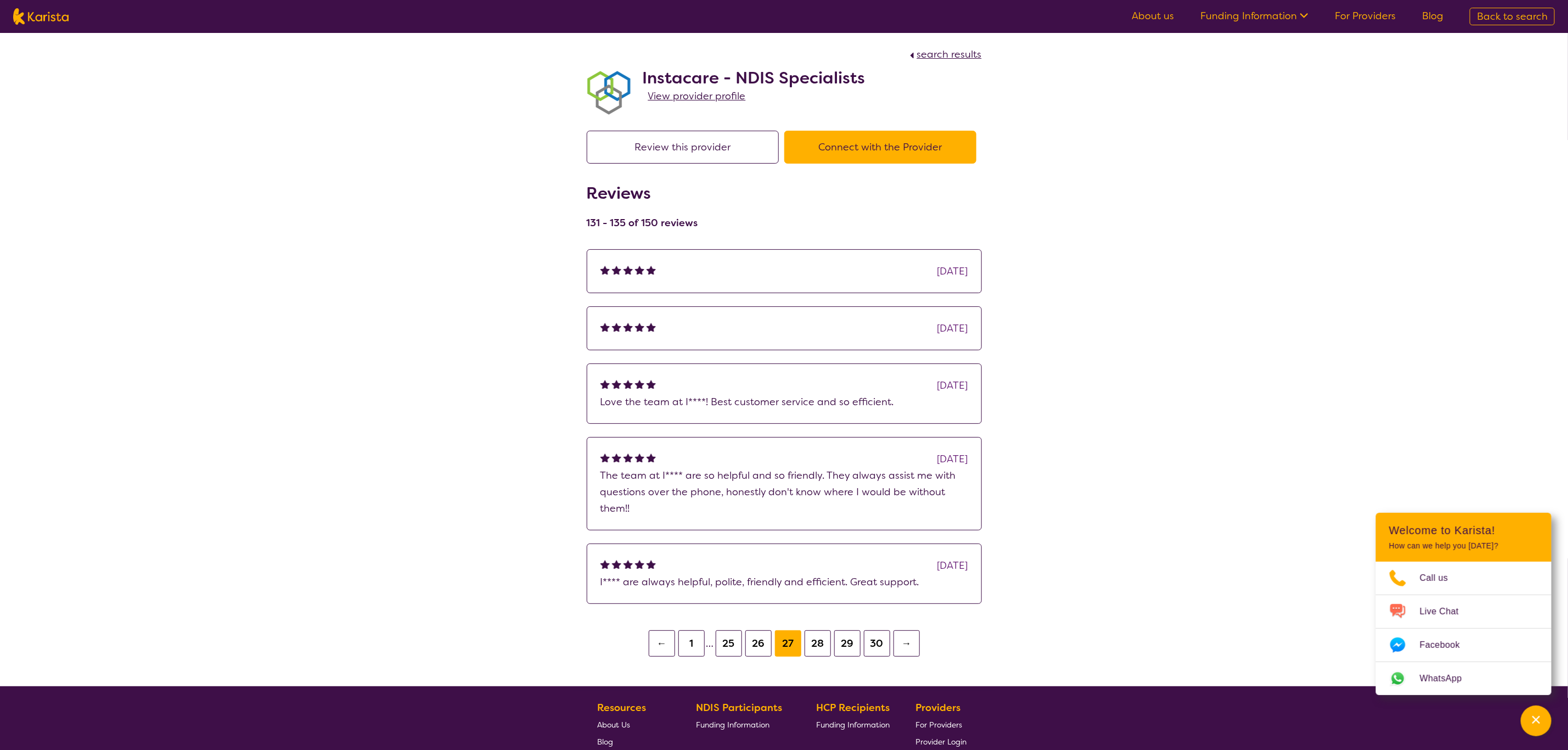
click at [817, 519] on button "28" at bounding box center [817, 643] width 26 height 26
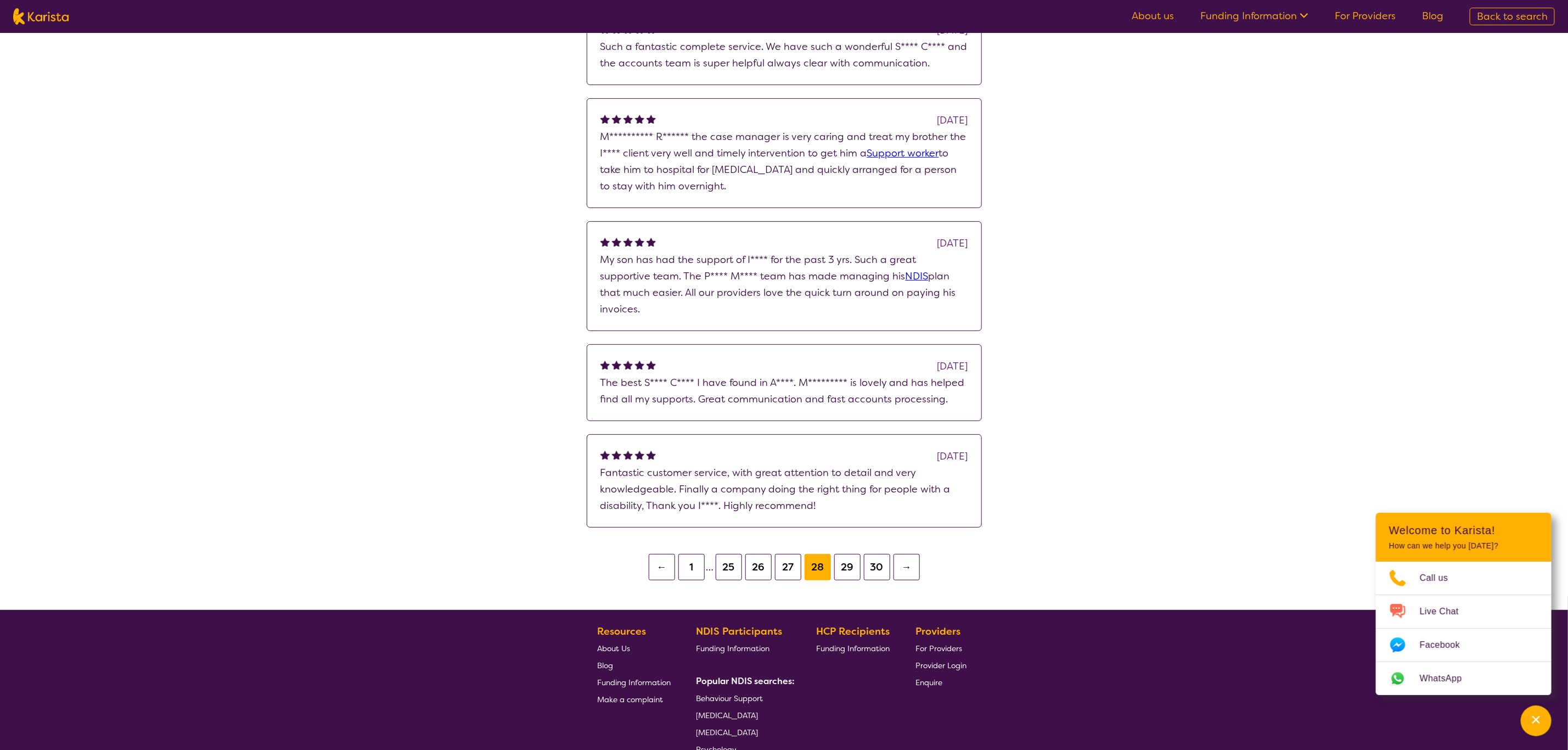
scroll to position [247, 0]
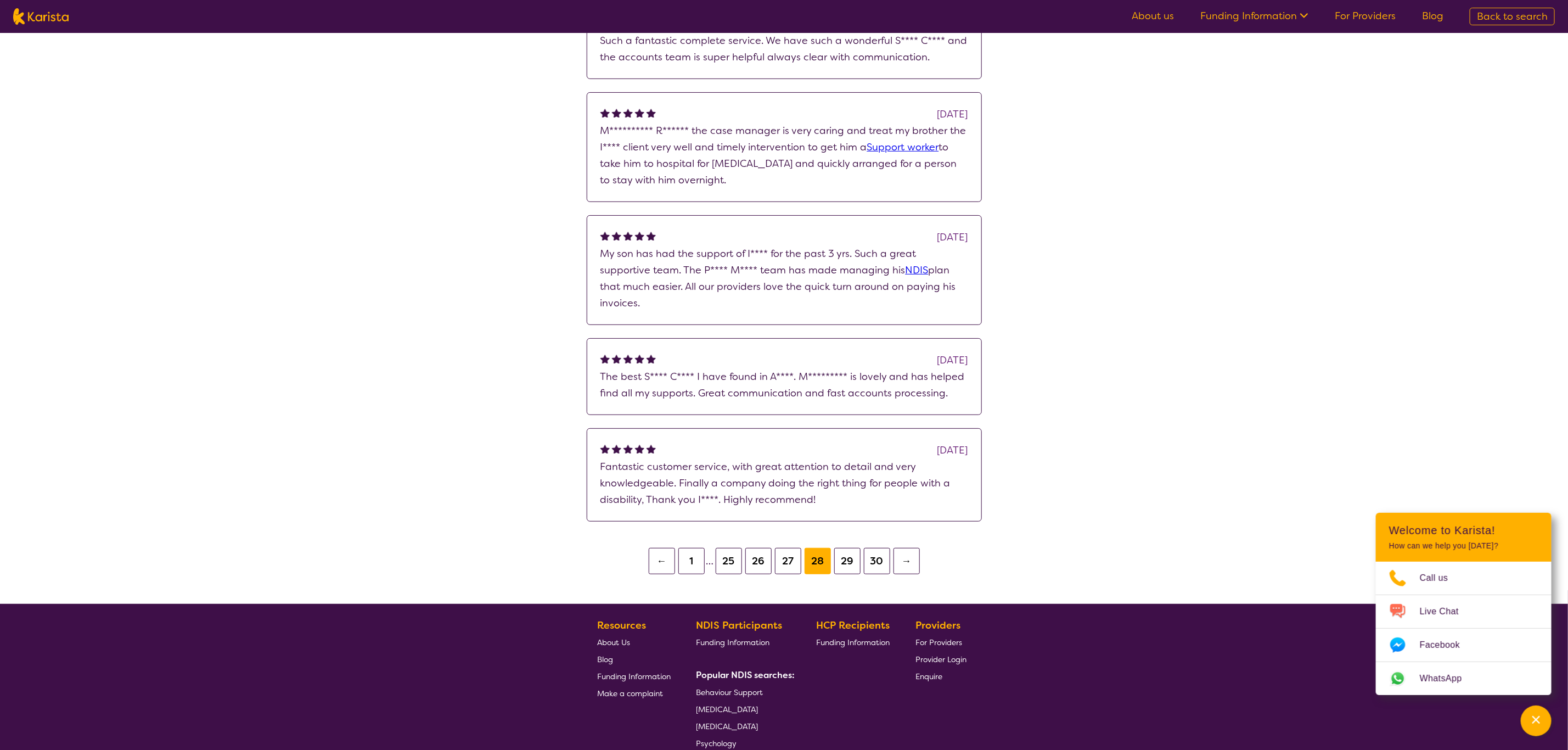
click at [845, 519] on button "29" at bounding box center [847, 561] width 26 height 26
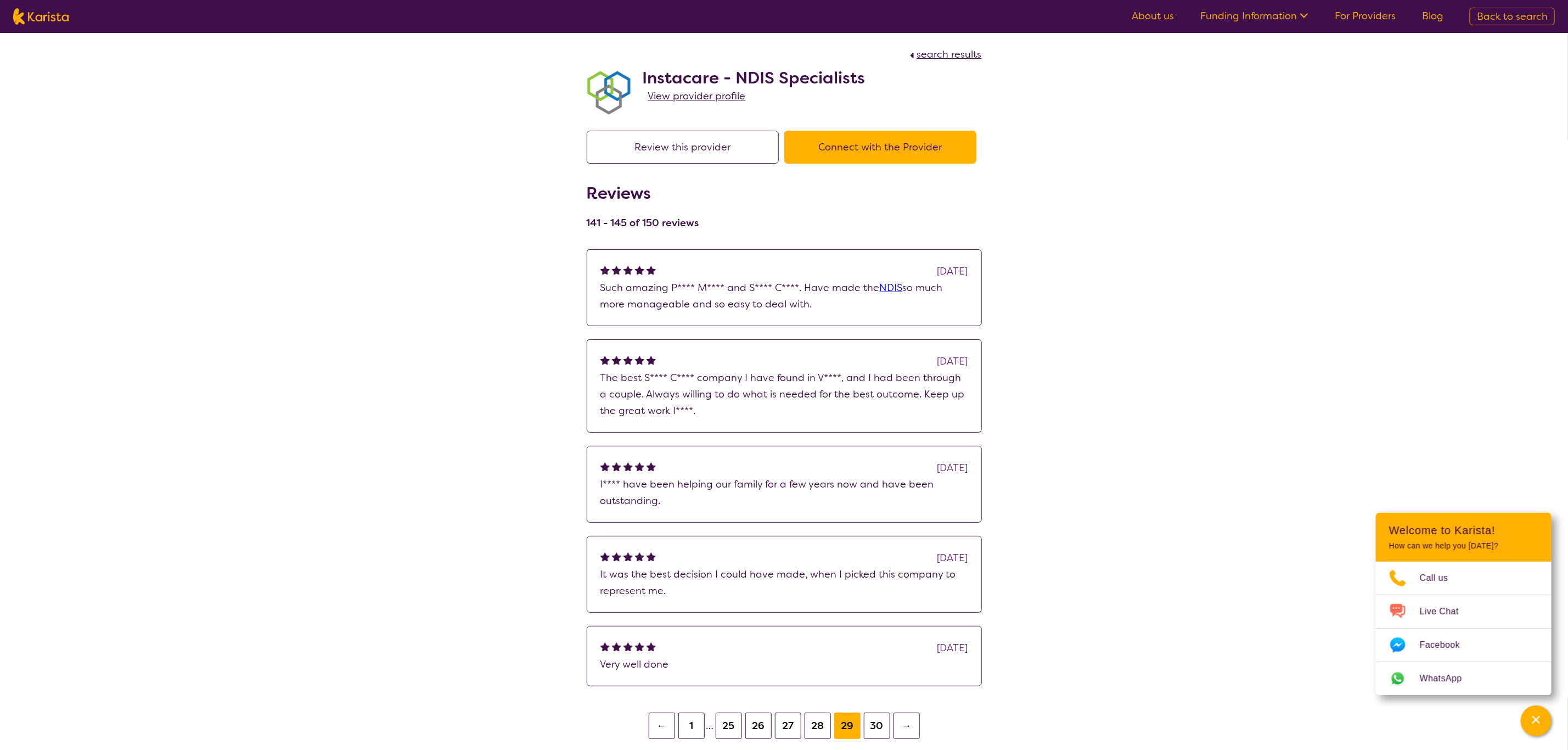
click at [710, 92] on span "View provider profile" at bounding box center [697, 96] width 97 height 13
